Goal: Task Accomplishment & Management: Use online tool/utility

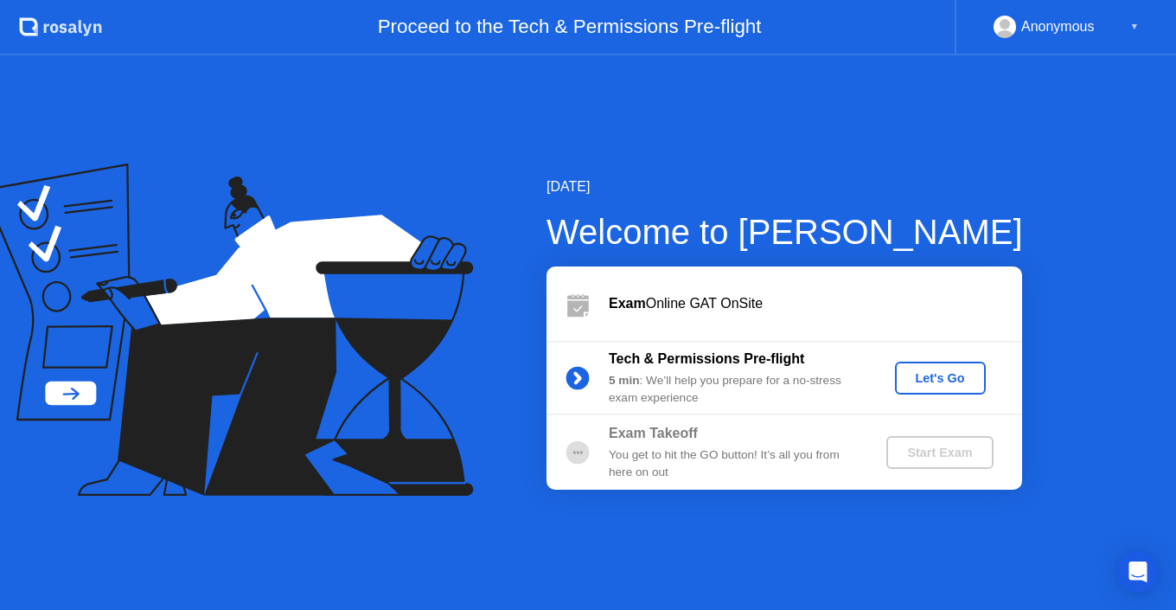
click at [937, 380] on div "Let's Go" at bounding box center [940, 378] width 77 height 14
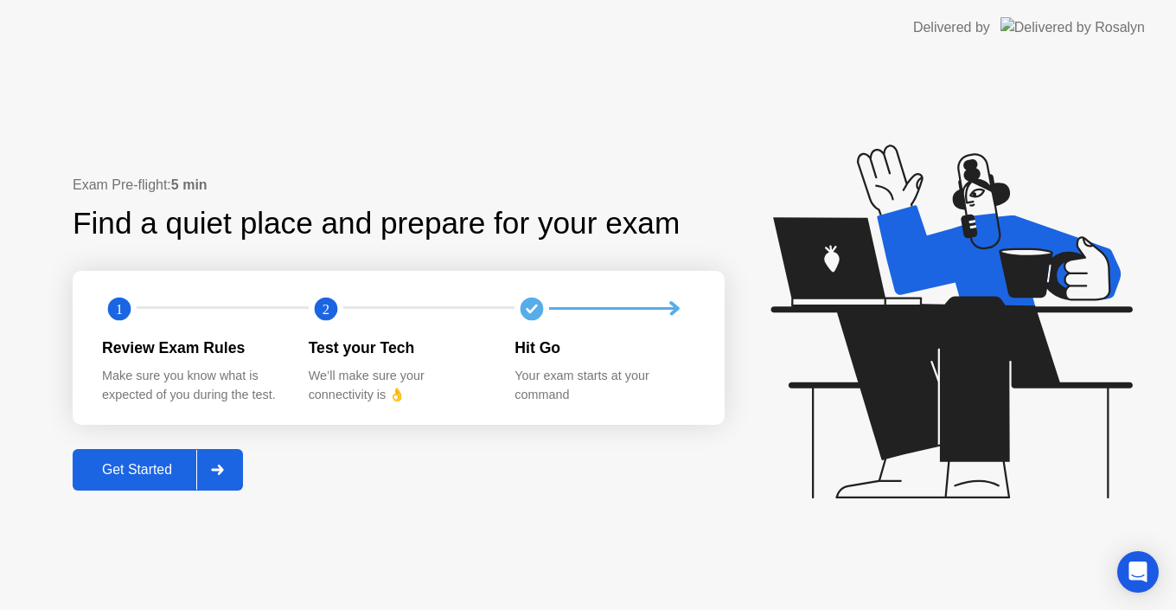
click at [108, 482] on button "Get Started" at bounding box center [158, 469] width 170 height 41
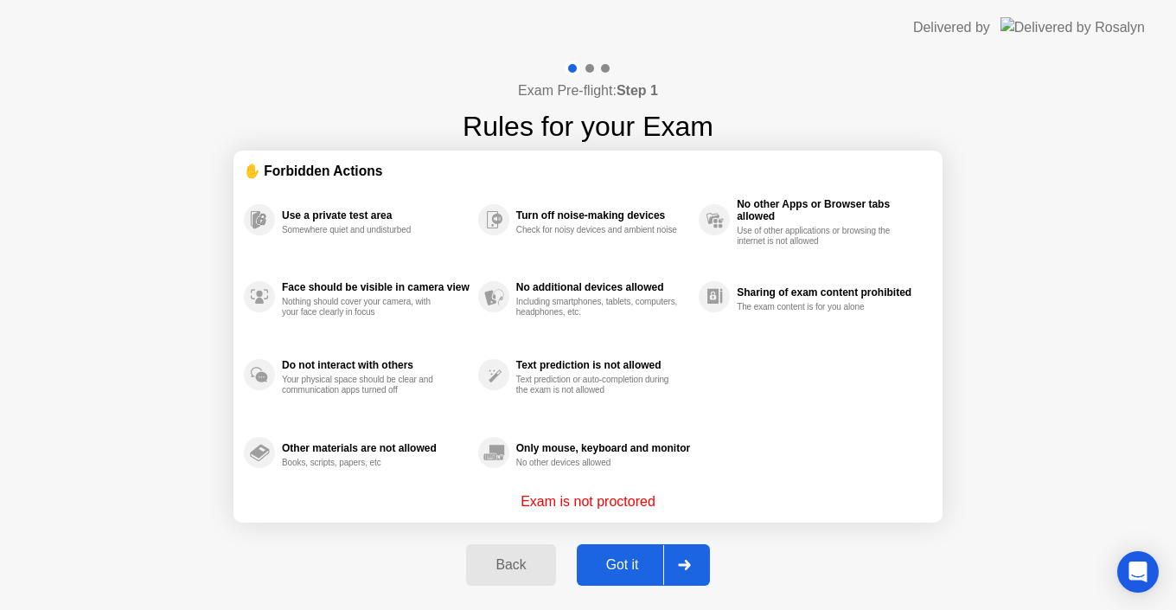
click at [619, 578] on button "Got it" at bounding box center [643, 564] width 133 height 41
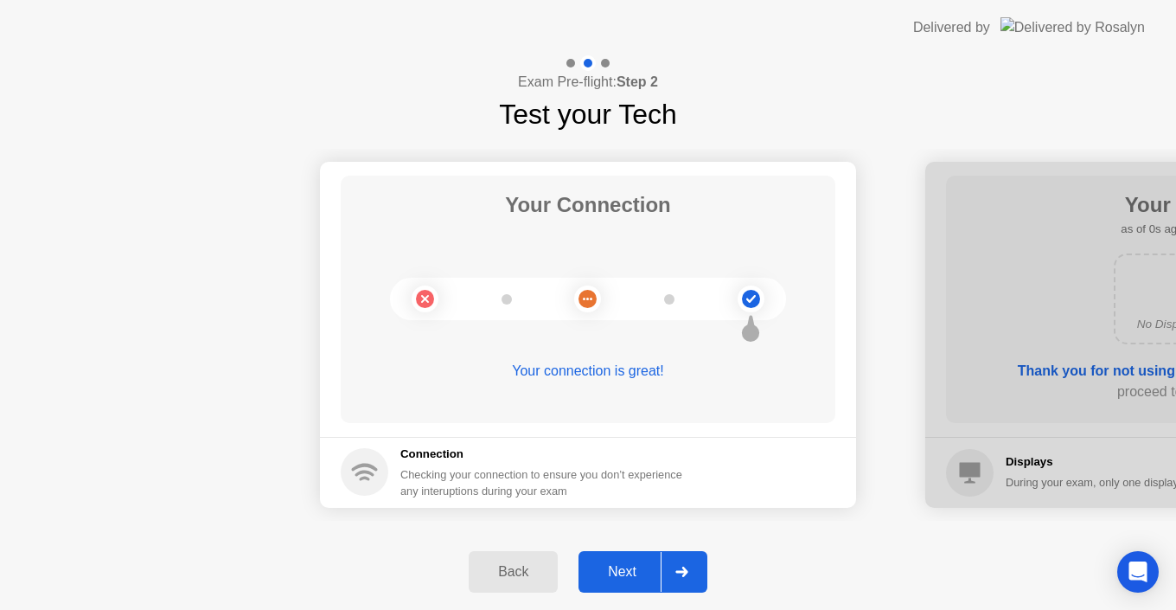
click at [619, 578] on div "Next" at bounding box center [622, 572] width 77 height 16
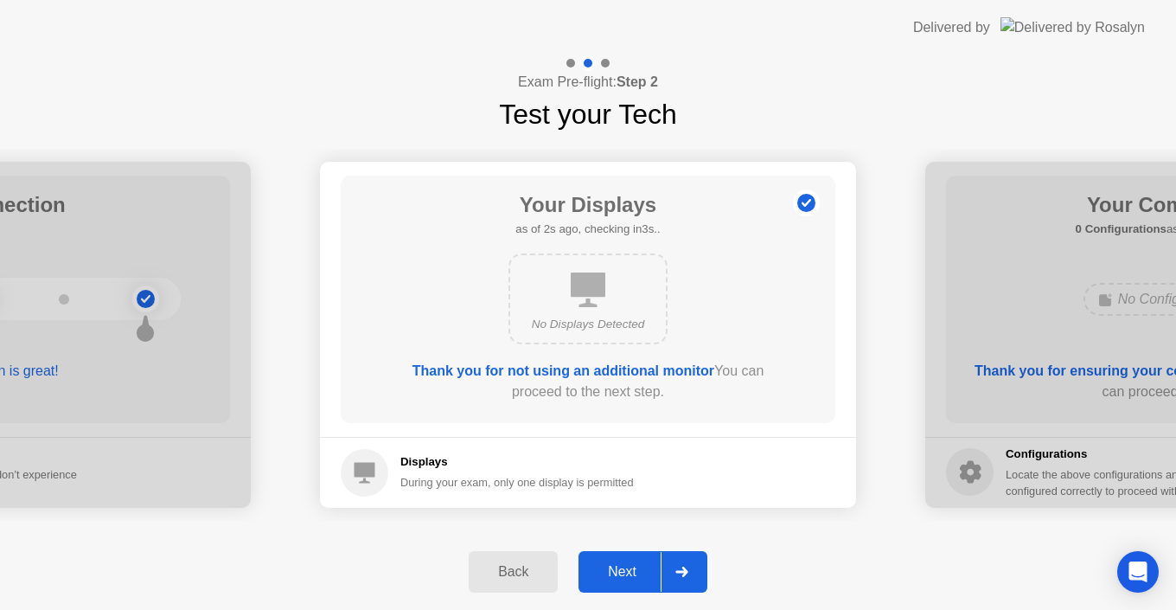
click at [619, 578] on div "Next" at bounding box center [622, 572] width 77 height 16
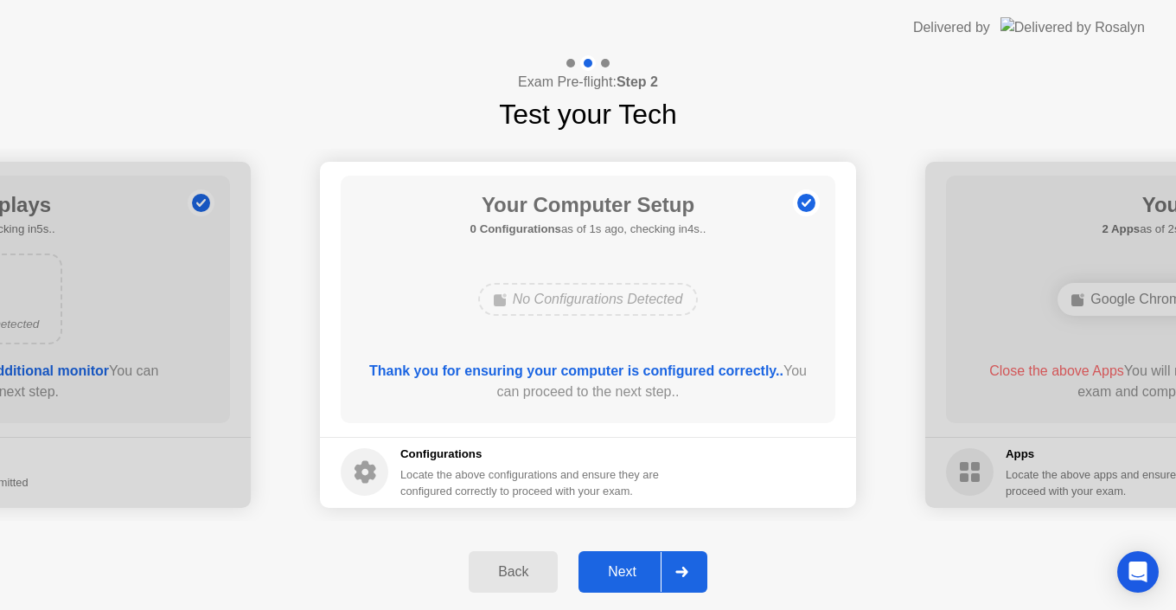
click at [619, 578] on div "Next" at bounding box center [622, 572] width 77 height 16
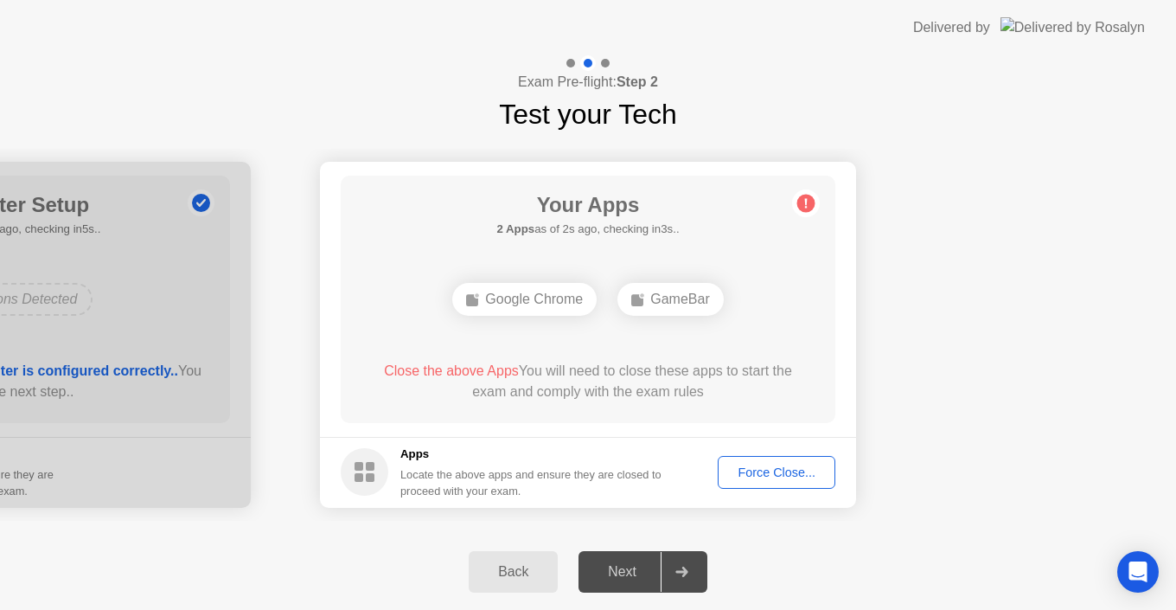
click at [787, 469] on div "Force Close..." at bounding box center [776, 472] width 105 height 14
